Goal: Task Accomplishment & Management: Manage account settings

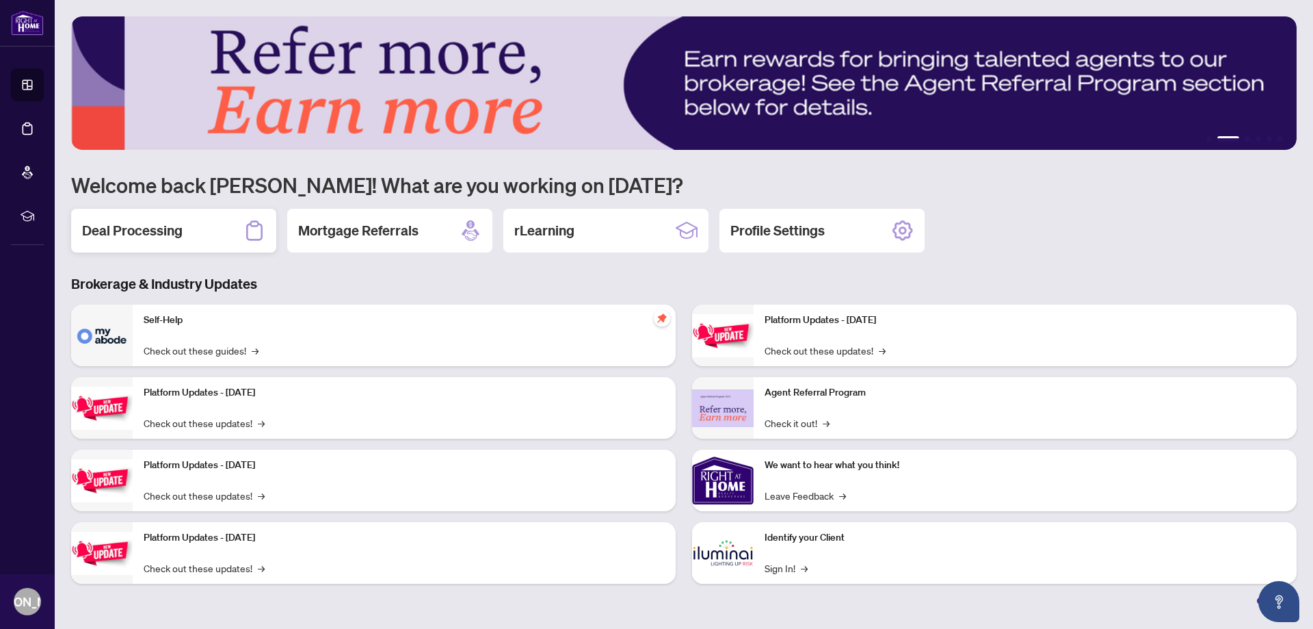
click at [121, 226] on h2 "Deal Processing" at bounding box center [132, 230] width 101 height 19
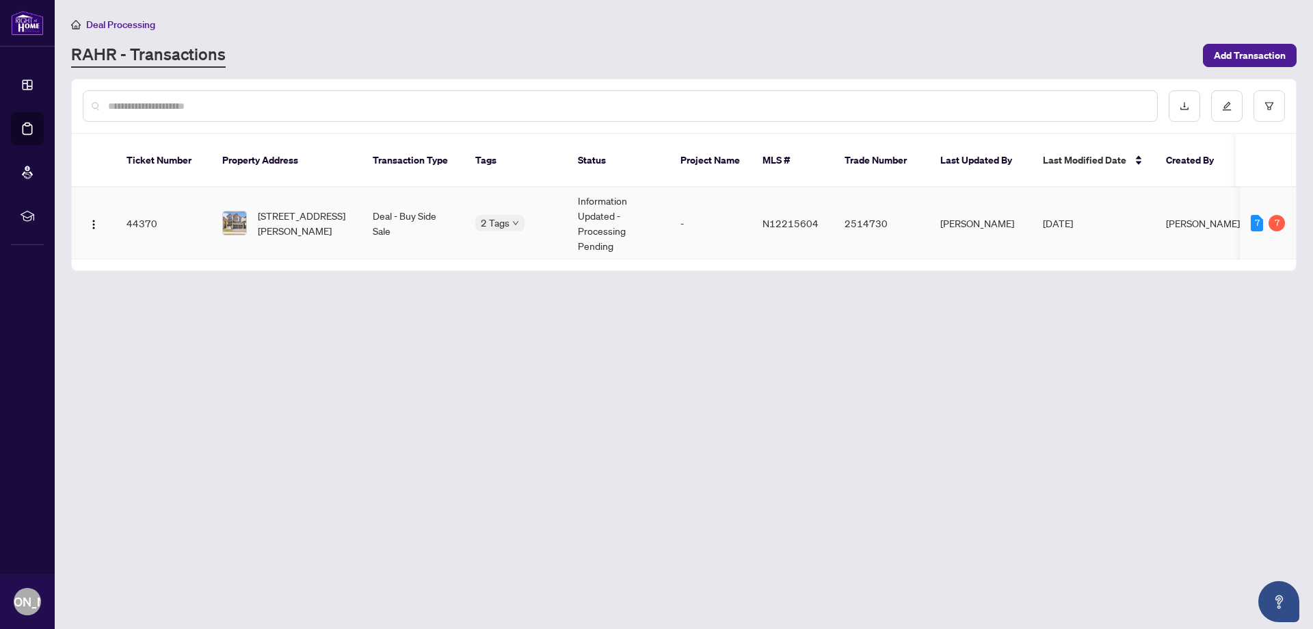
click at [351, 211] on td "[STREET_ADDRESS][PERSON_NAME]" at bounding box center [286, 223] width 150 height 72
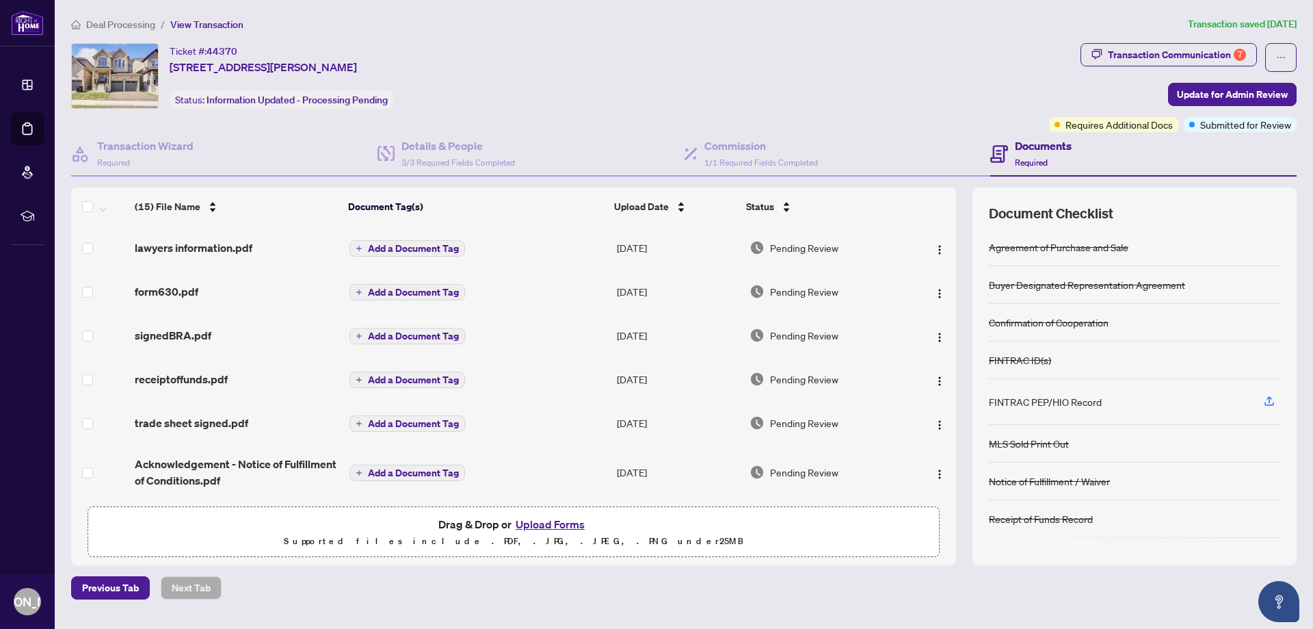
click at [1044, 157] on span "Required" at bounding box center [1031, 162] width 33 height 10
